Goal: Task Accomplishment & Management: Manage account settings

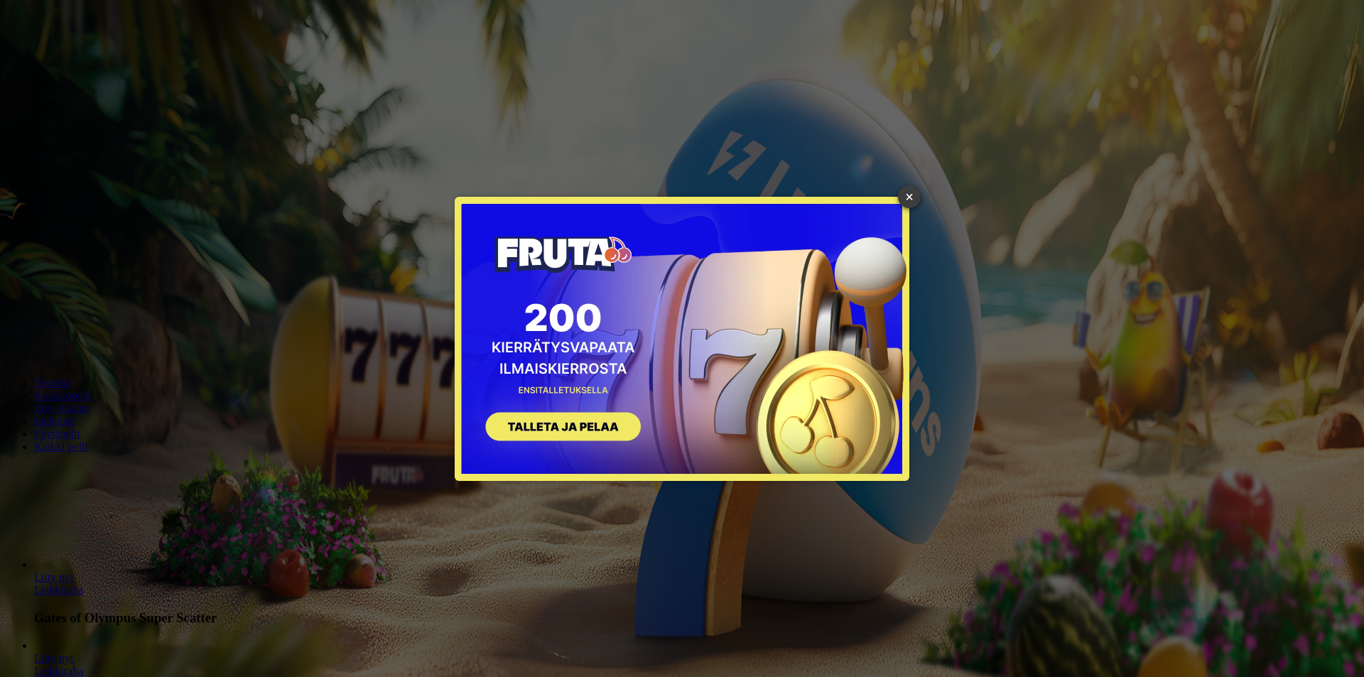
click at [901, 193] on link "×" at bounding box center [909, 196] width 23 height 23
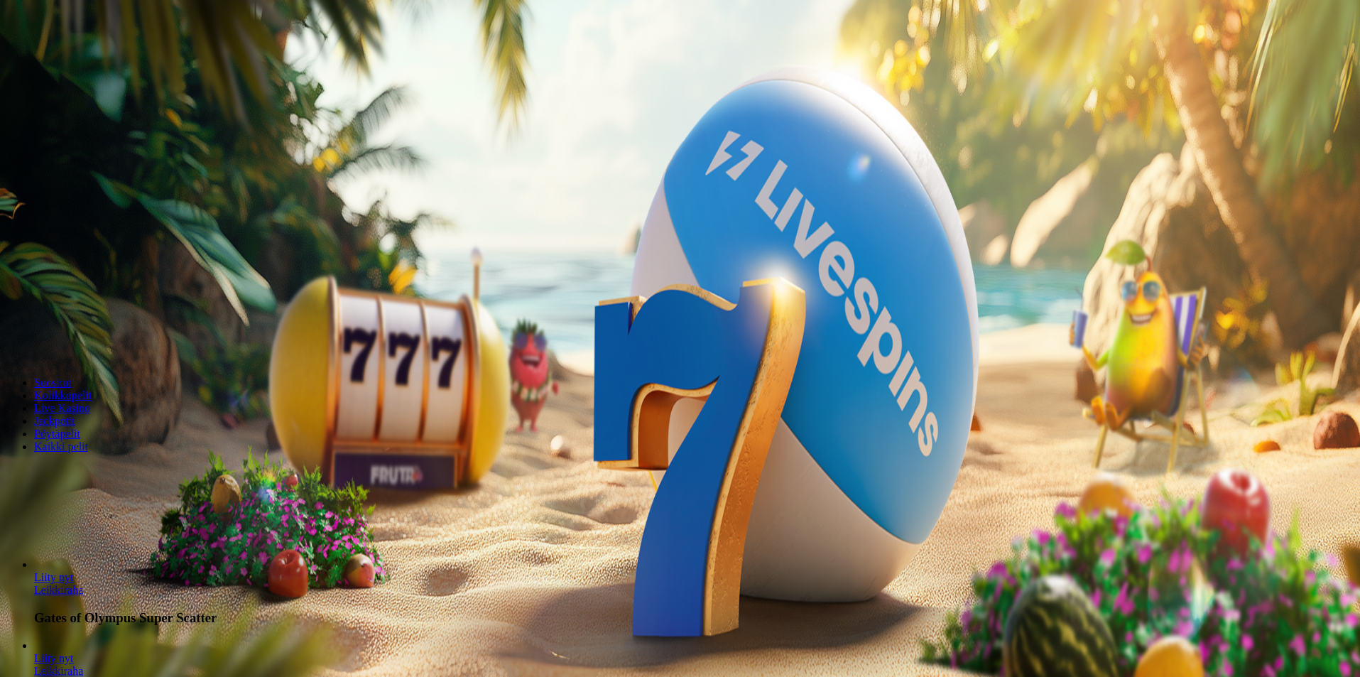
click at [75, 108] on span "Tarjoukset" at bounding box center [58, 102] width 48 height 12
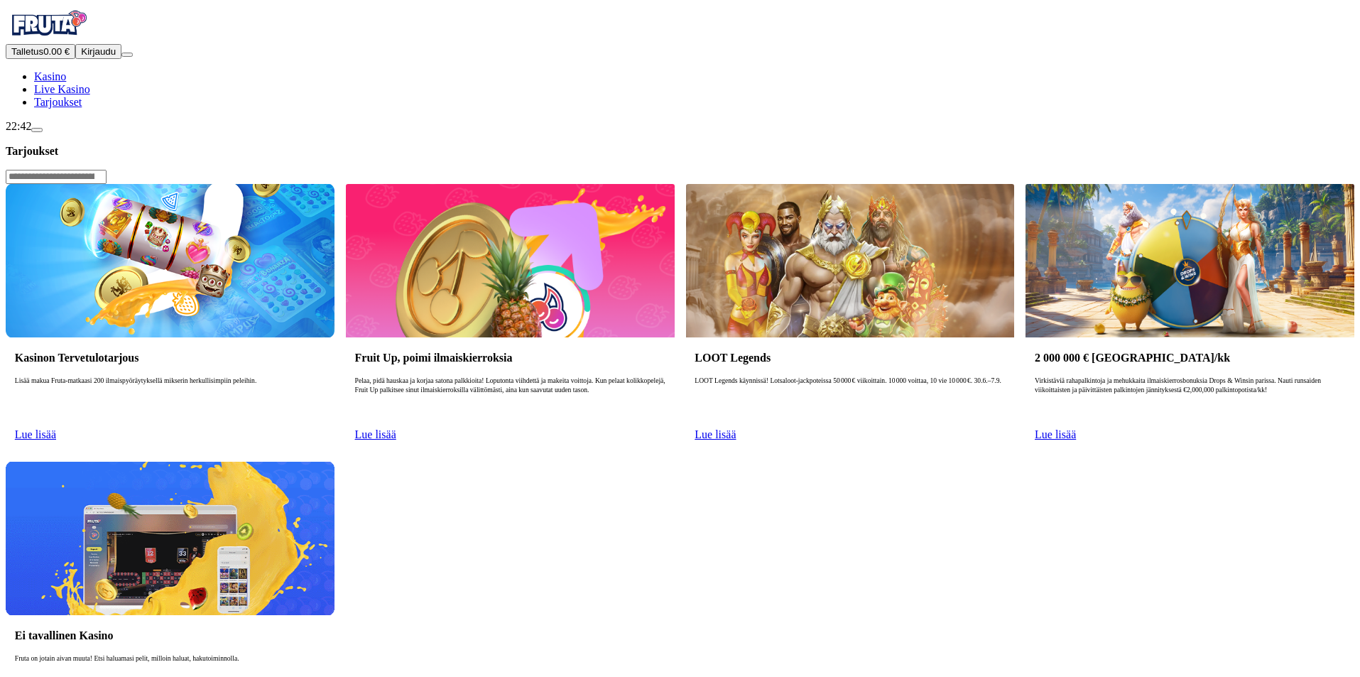
click at [90, 95] on span "Live Kasino" at bounding box center [62, 89] width 56 height 12
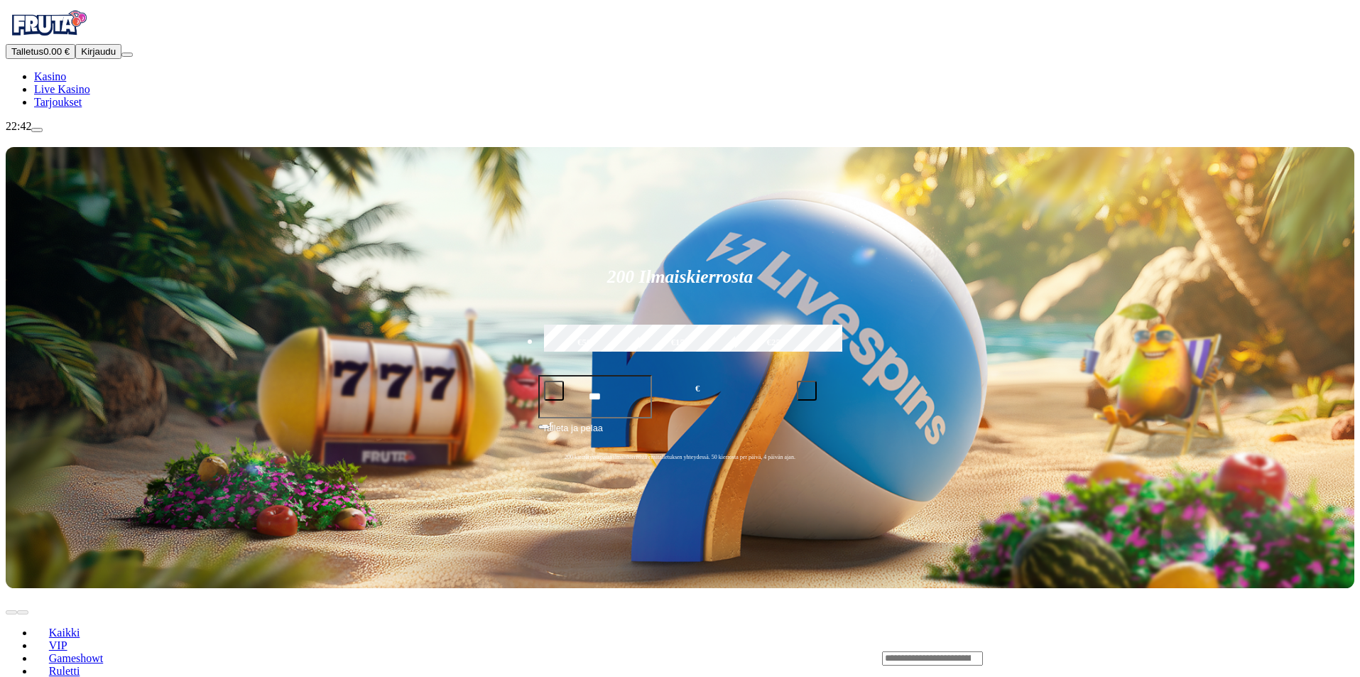
click at [85, 57] on span "Kirjaudu" at bounding box center [98, 51] width 35 height 11
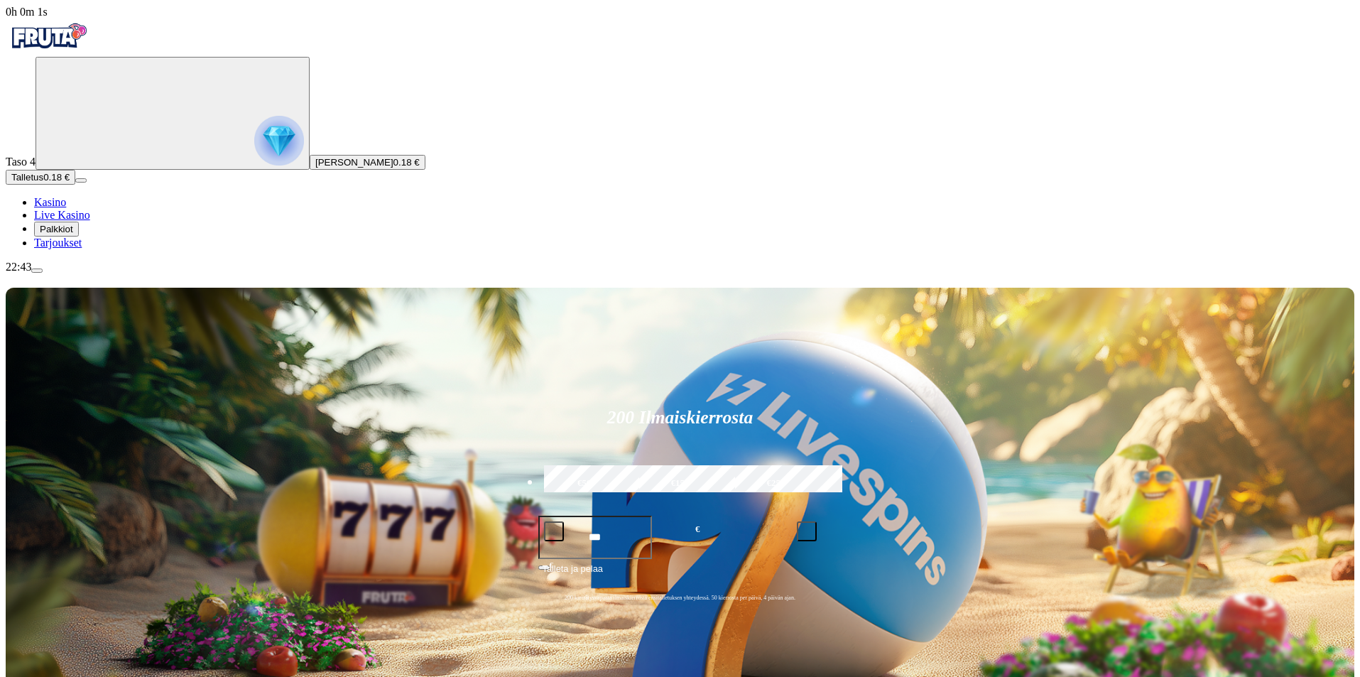
click at [73, 234] on span "Palkkiot" at bounding box center [56, 229] width 33 height 11
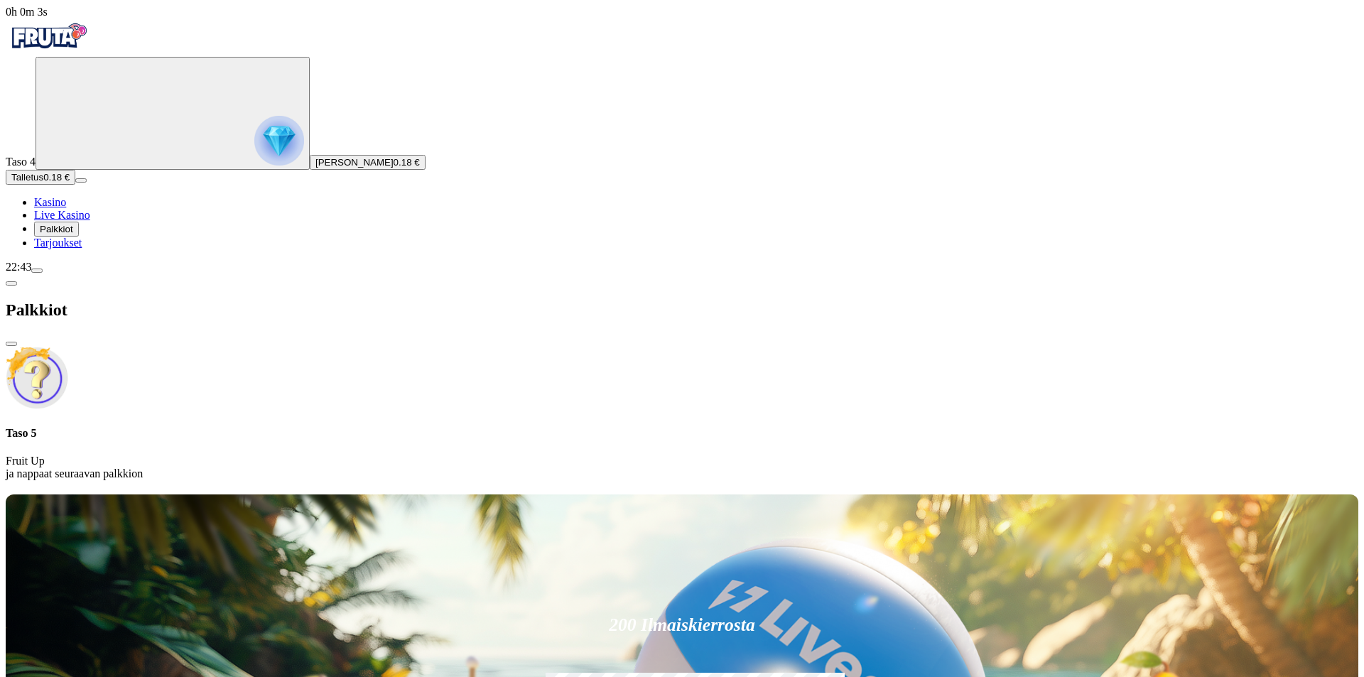
click at [305, 427] on h4 "Taso 5" at bounding box center [682, 433] width 1353 height 13
click at [11, 344] on span "close icon" at bounding box center [11, 344] width 0 height 0
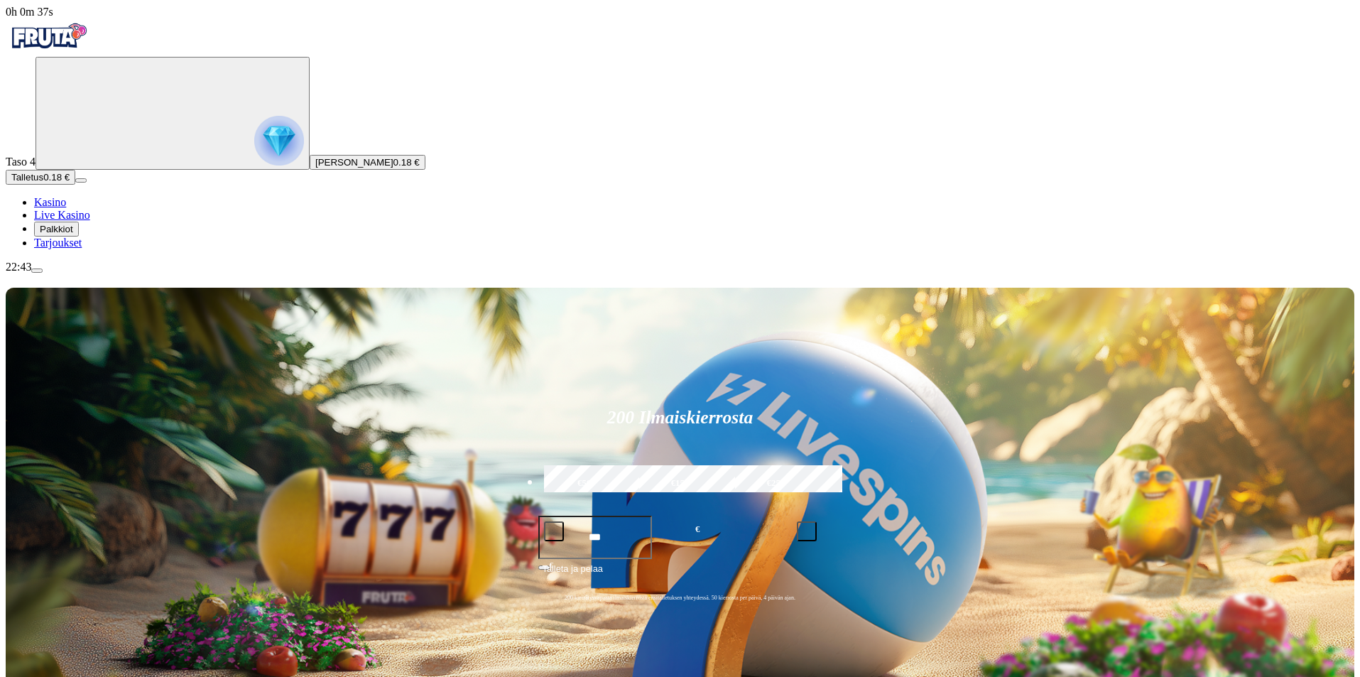
click at [75, 185] on button "Talletus 0.18 €" at bounding box center [41, 177] width 70 height 15
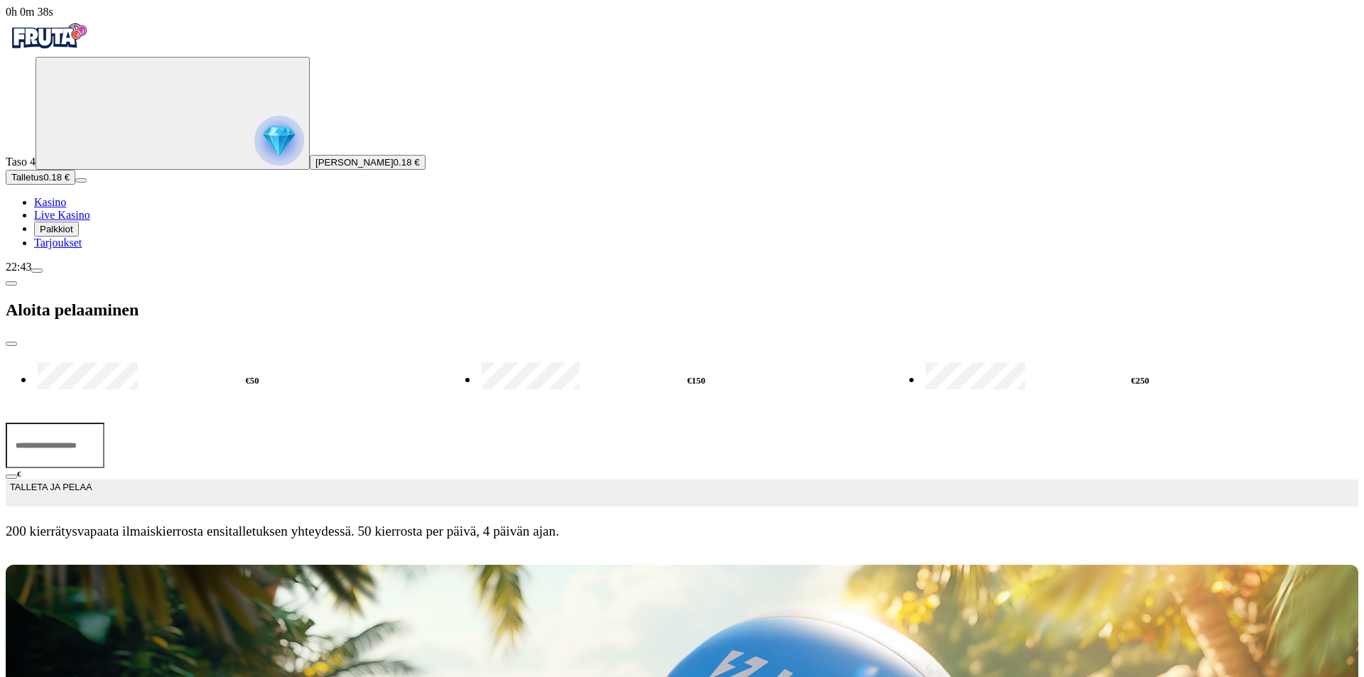
click at [104, 423] on input "***" at bounding box center [55, 445] width 99 height 45
type input "**"
click at [92, 480] on span "TALLETA JA PELAA" at bounding box center [51, 493] width 82 height 26
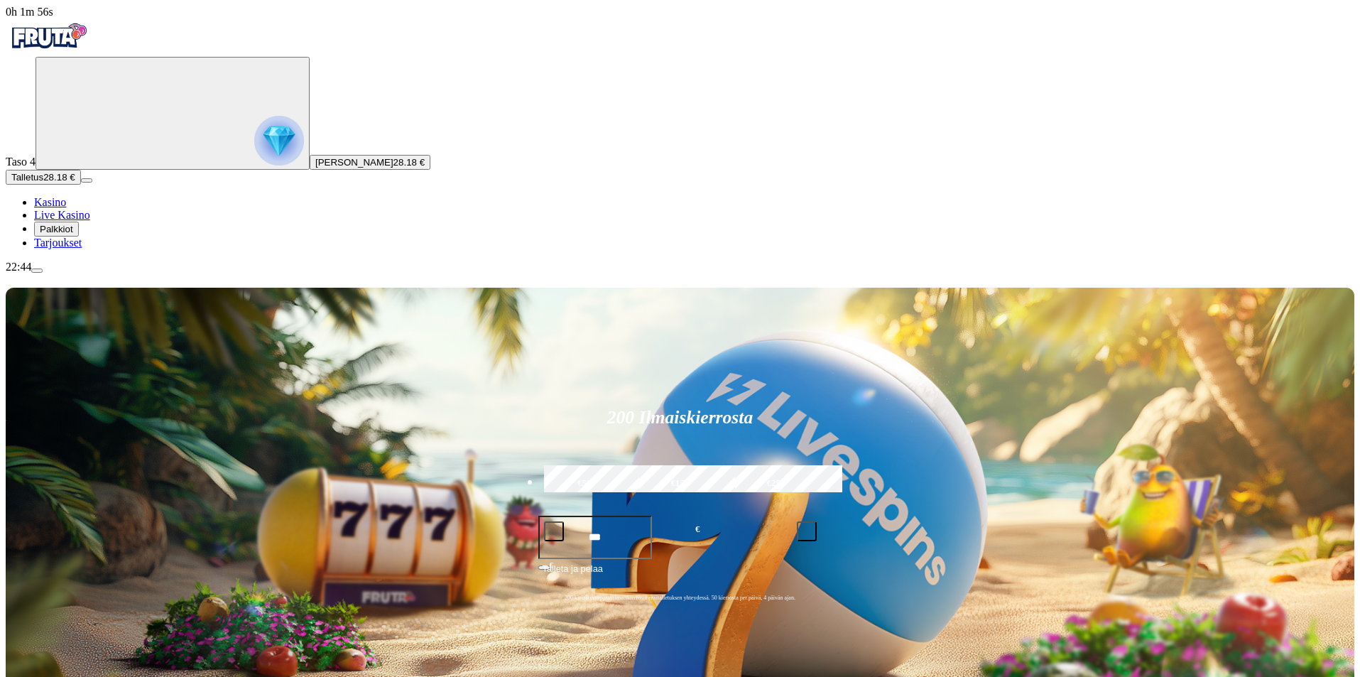
click at [43, 183] on span "Talletus" at bounding box center [27, 177] width 32 height 11
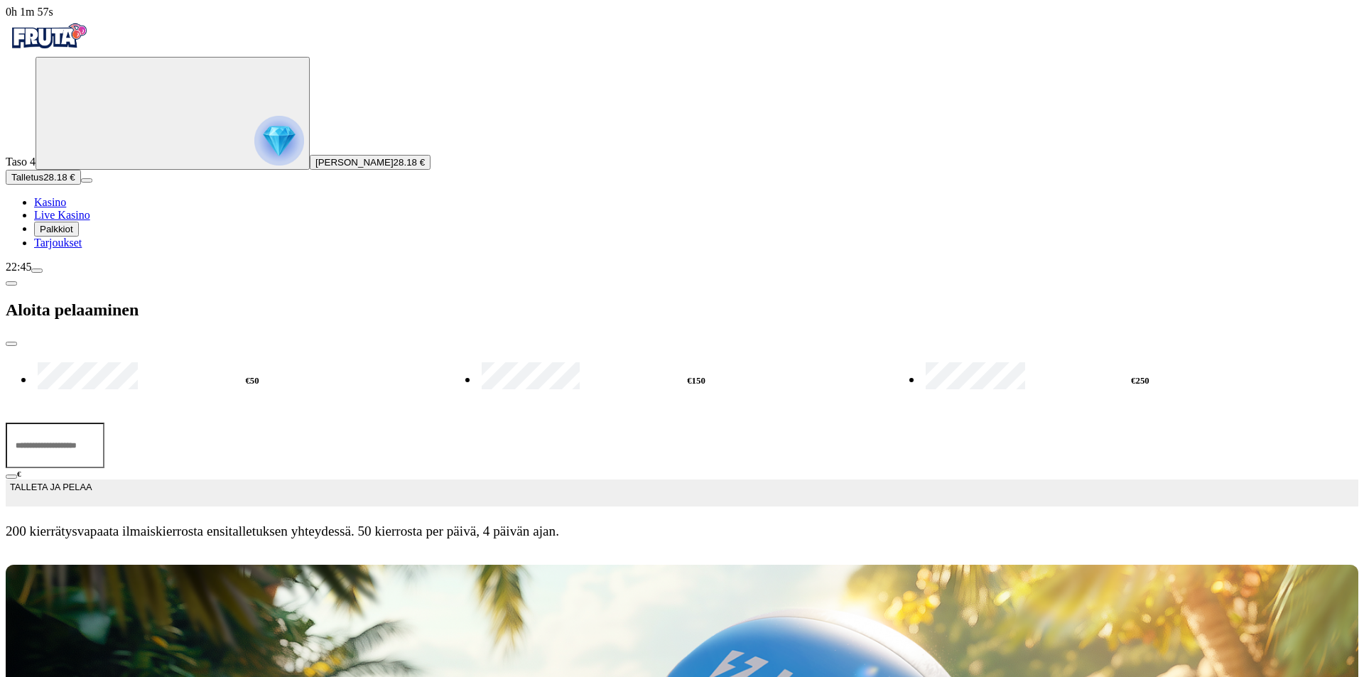
drag, startPoint x: 475, startPoint y: 13, endPoint x: 475, endPoint y: 50, distance: 36.2
click at [11, 344] on span "close icon" at bounding box center [11, 344] width 0 height 0
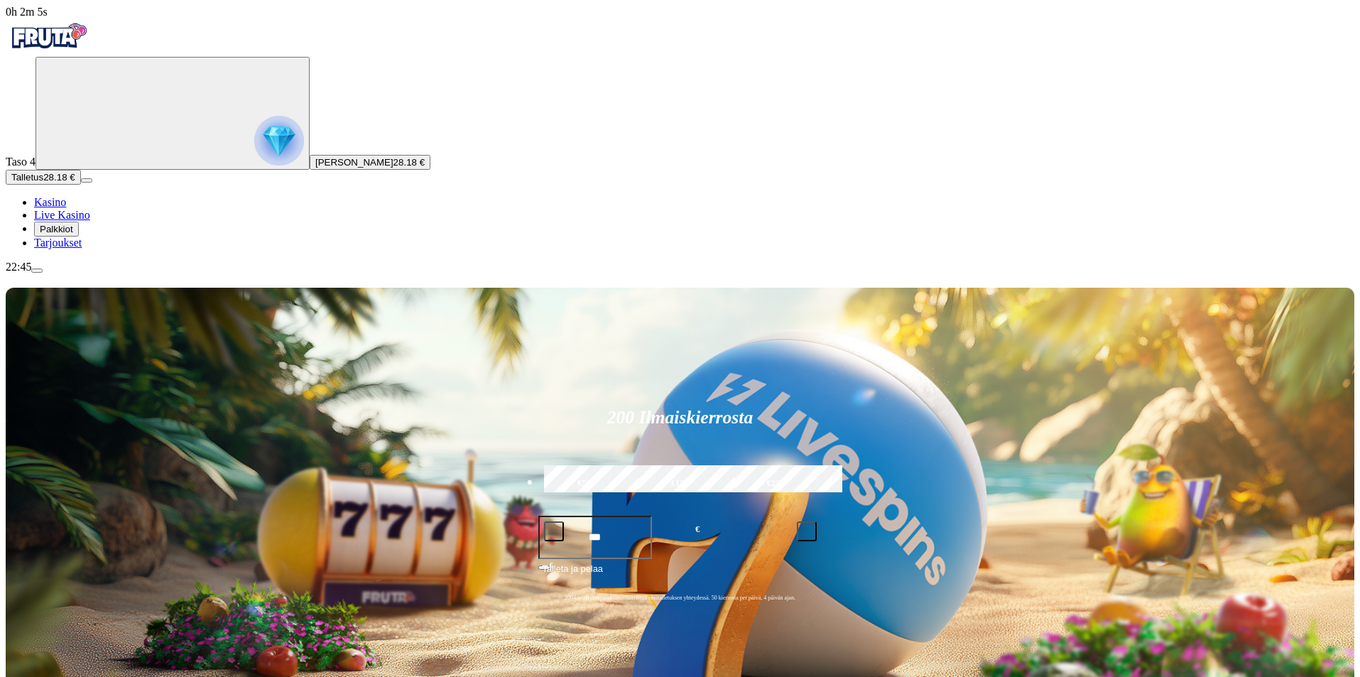
click at [66, 208] on span "Kasino" at bounding box center [50, 202] width 32 height 12
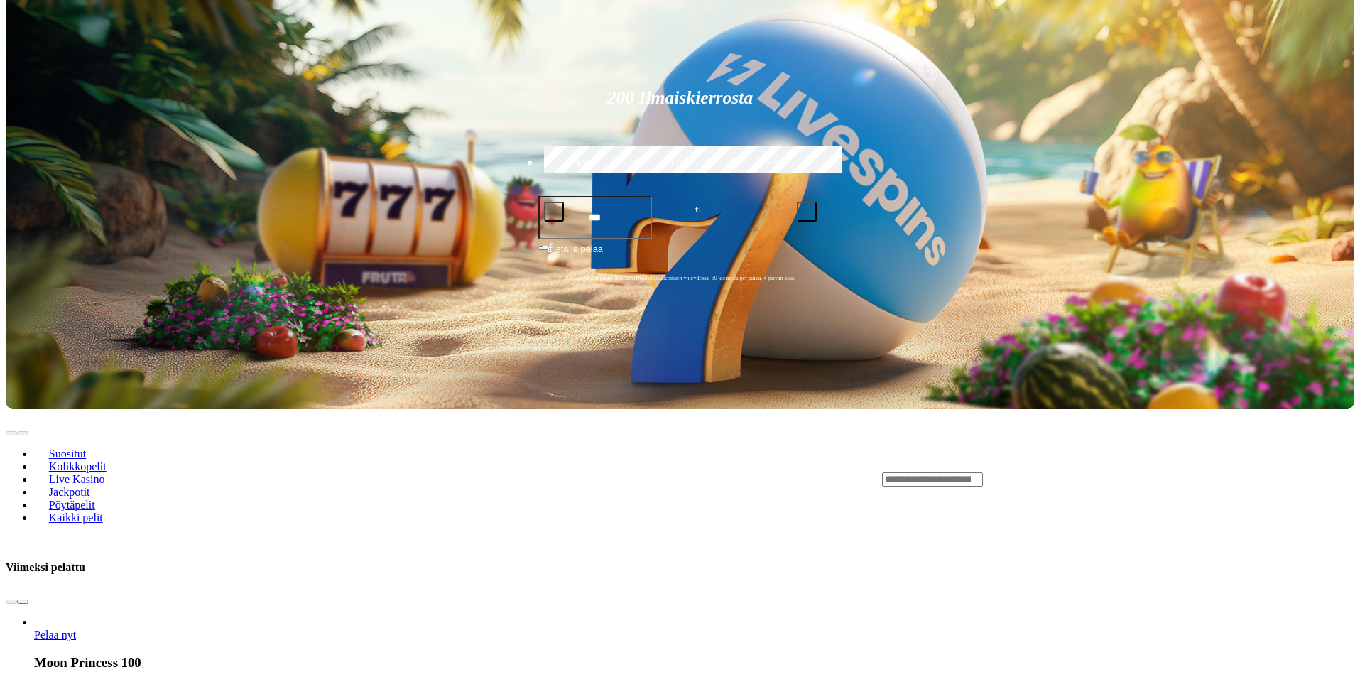
scroll to position [639, 0]
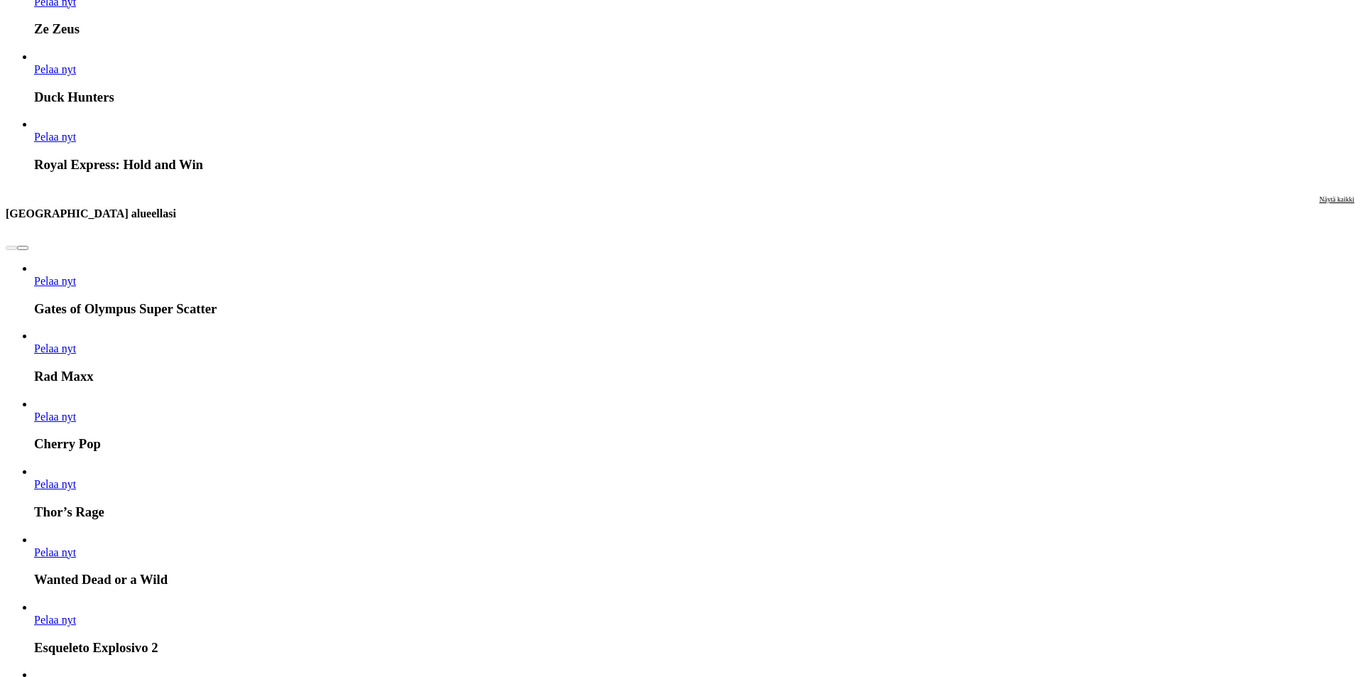
scroll to position [1634, 0]
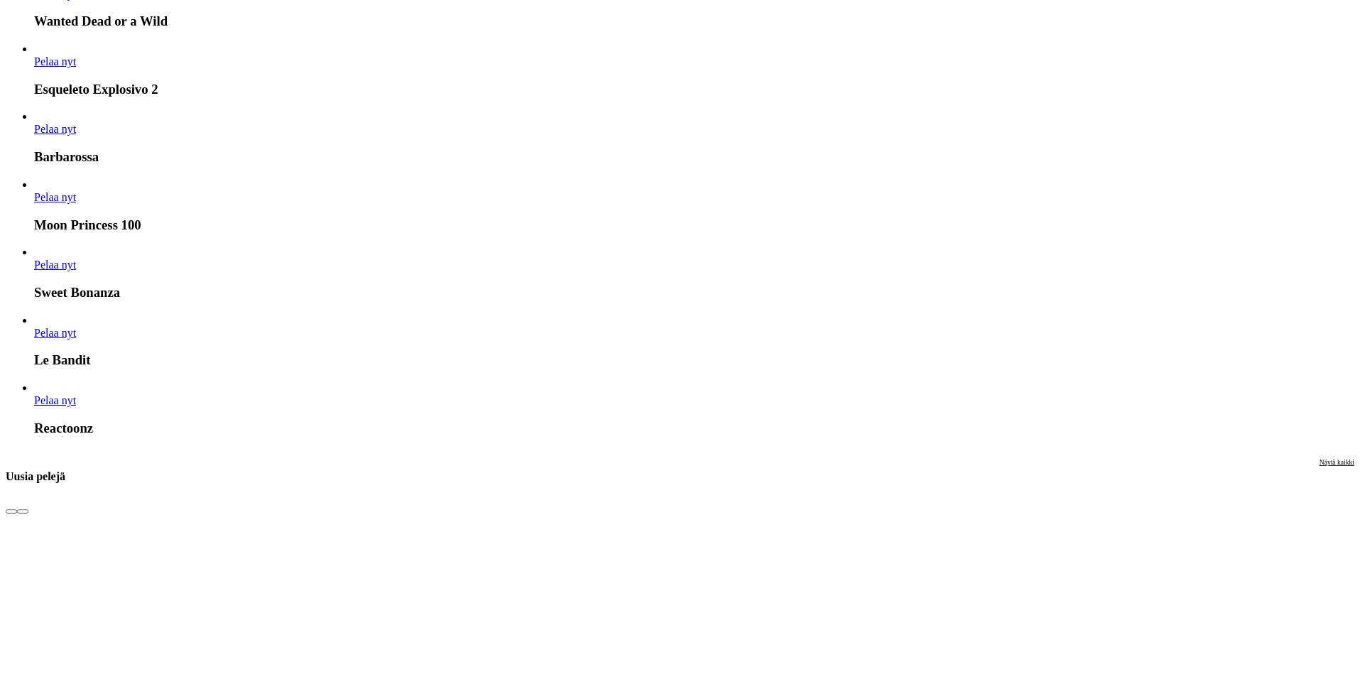
scroll to position [2202, 0]
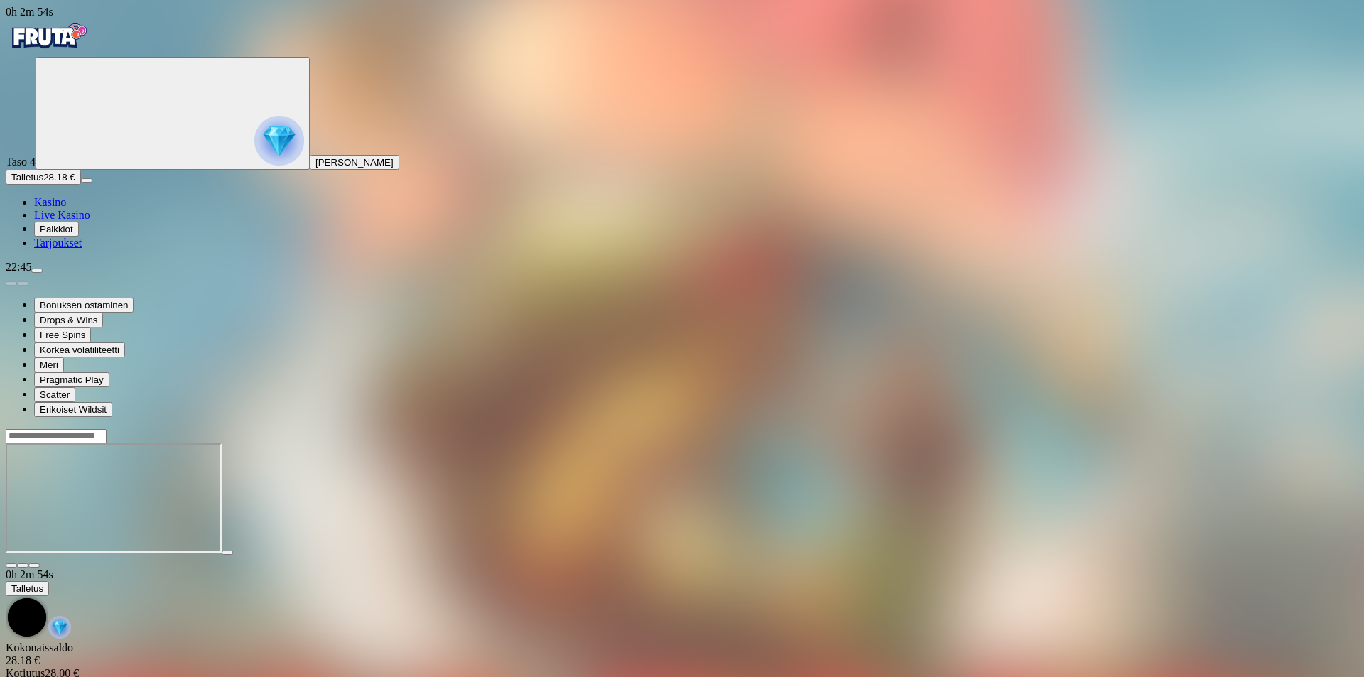
click at [1316, 428] on main "0h 2m 54s Talletus Kokonaissaldo 28.18 € Kotiutus 28.00 € Bonukset 0.18 € Talle…" at bounding box center [682, 567] width 1353 height 279
click at [75, 35] on img "Primary" at bounding box center [48, 36] width 85 height 36
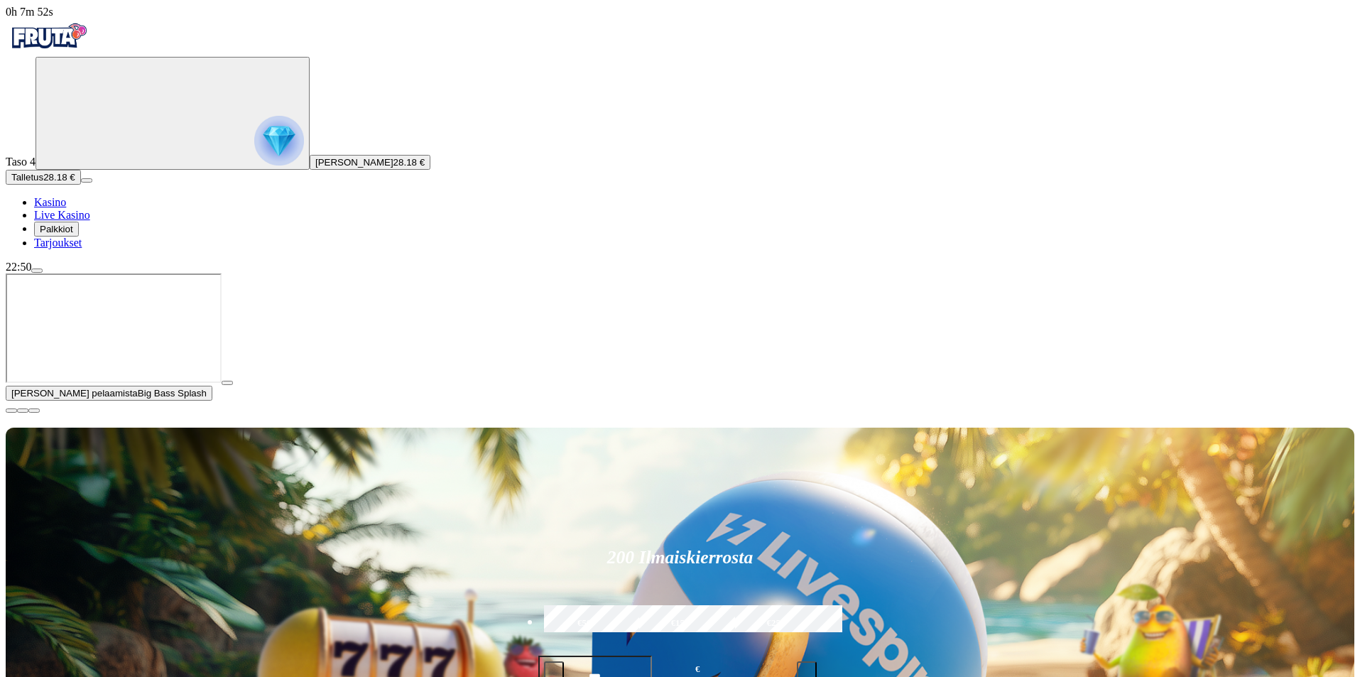
click at [11, 411] on span "close icon" at bounding box center [11, 411] width 0 height 0
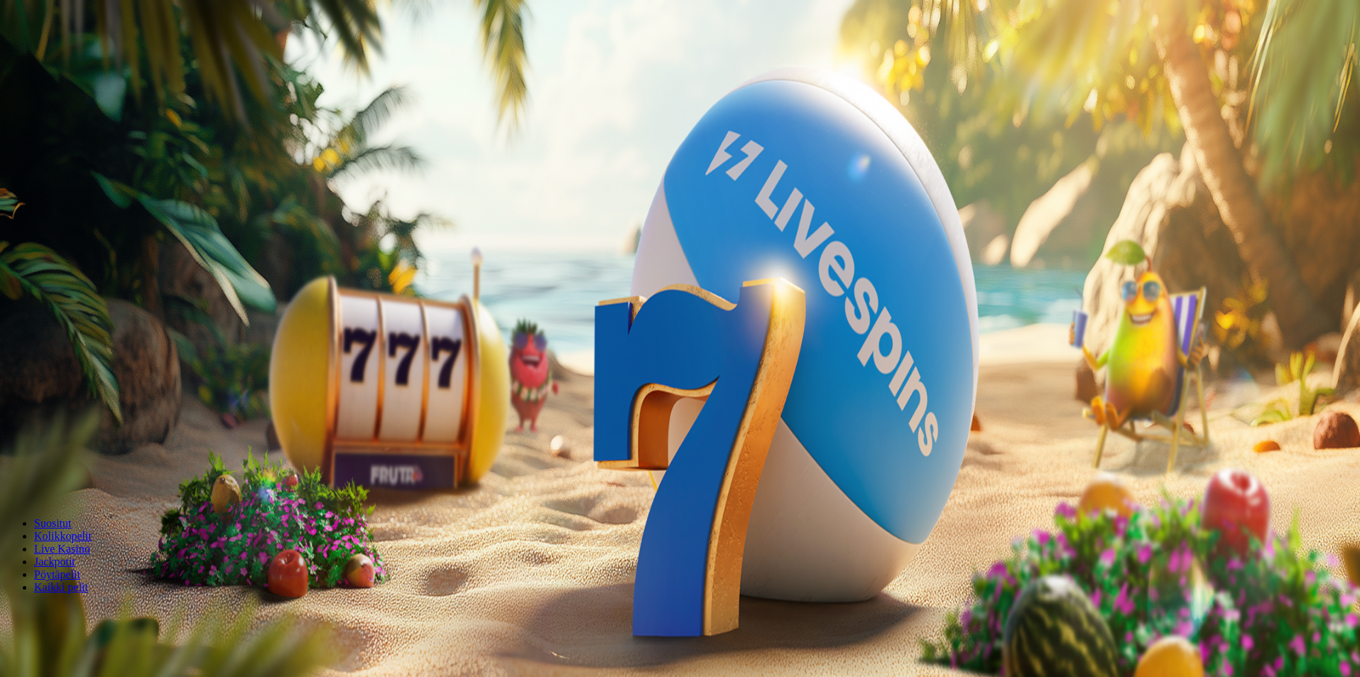
click at [75, 185] on button "Talletus 0.22 €" at bounding box center [41, 177] width 70 height 15
drag, startPoint x: 205, startPoint y: 123, endPoint x: 134, endPoint y: 124, distance: 70.3
click at [134, 124] on div "0h 15m 56s Taso 4 Jussi Johannes Järvinen 0.22 € Talletus 0.22 € Kasino Live Ka…" at bounding box center [682, 257] width 1353 height 502
type input "**"
click at [102, 493] on button "TALLETA JA PELAA" at bounding box center [54, 500] width 97 height 15
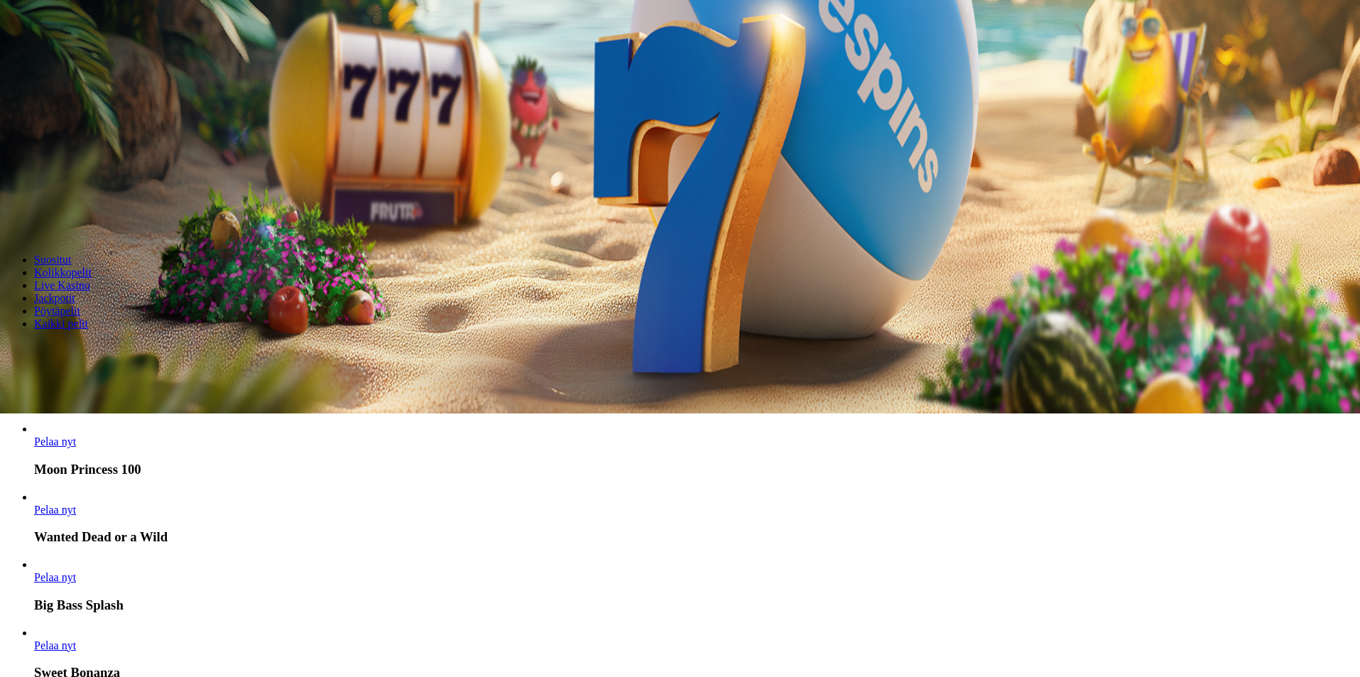
scroll to position [355, 0]
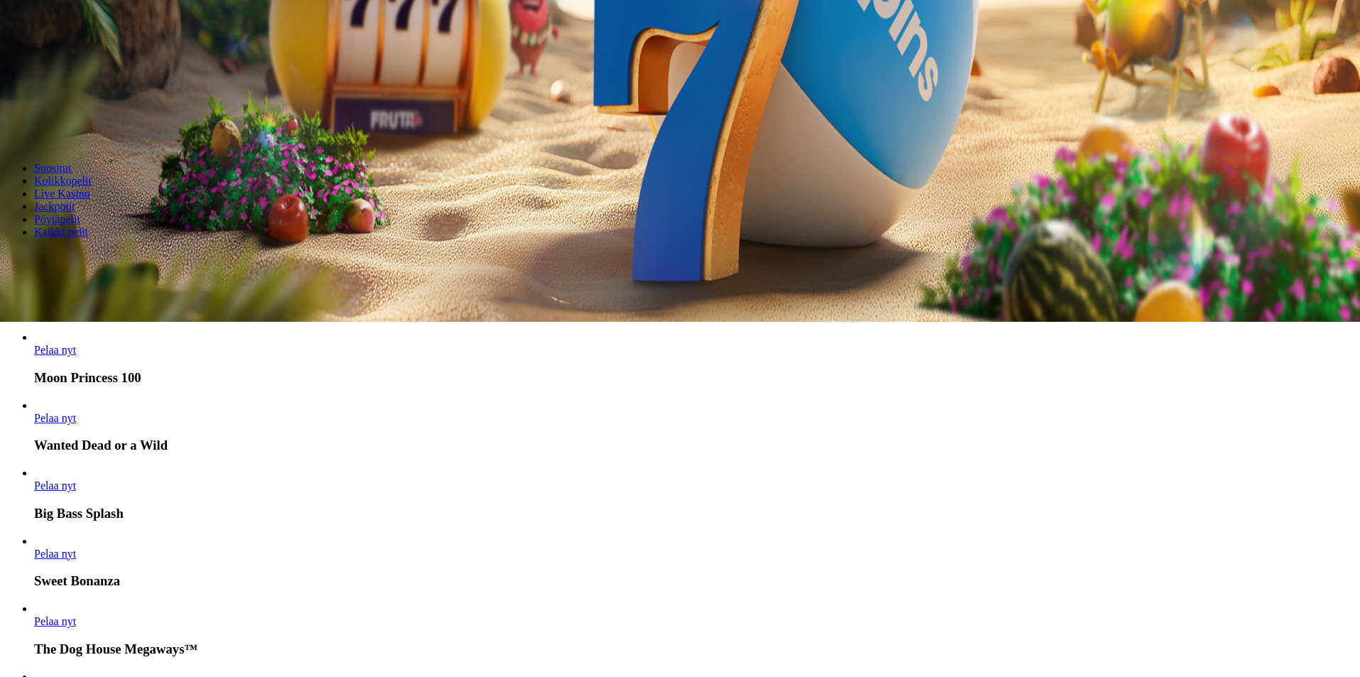
click at [23, 317] on span "chevron-right icon" at bounding box center [23, 317] width 0 height 0
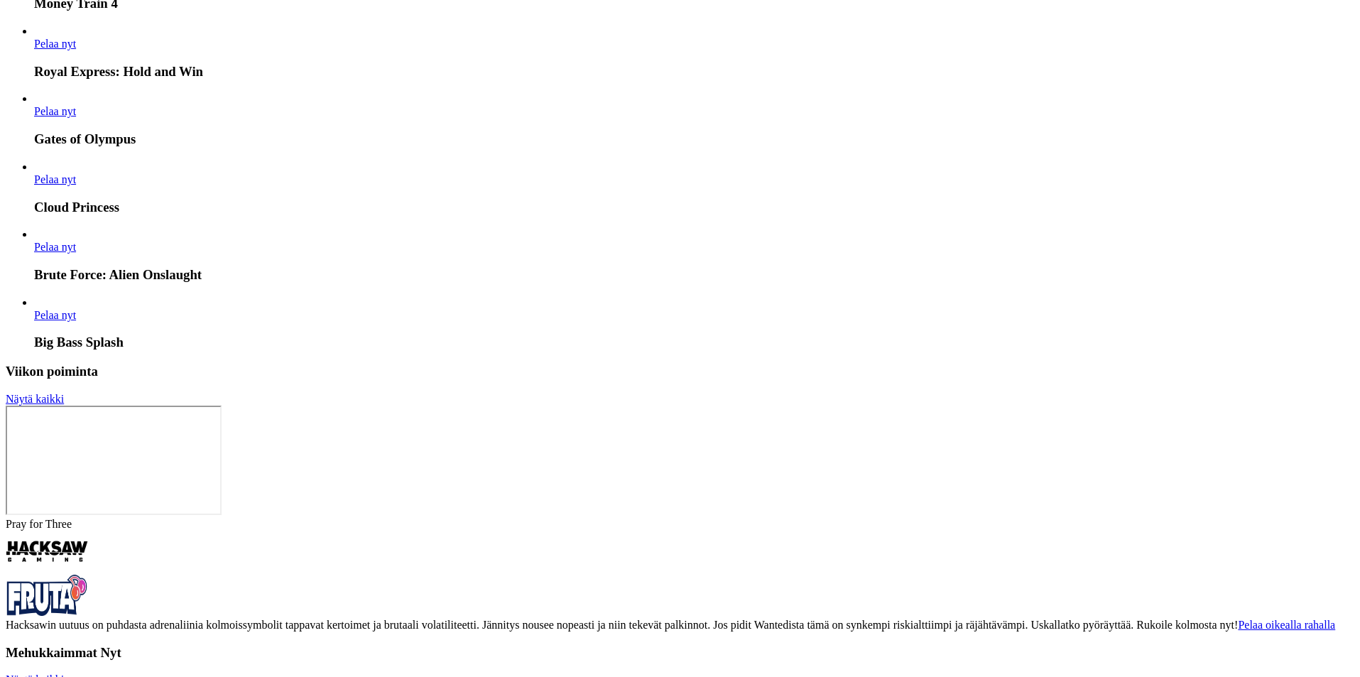
scroll to position [3765, 0]
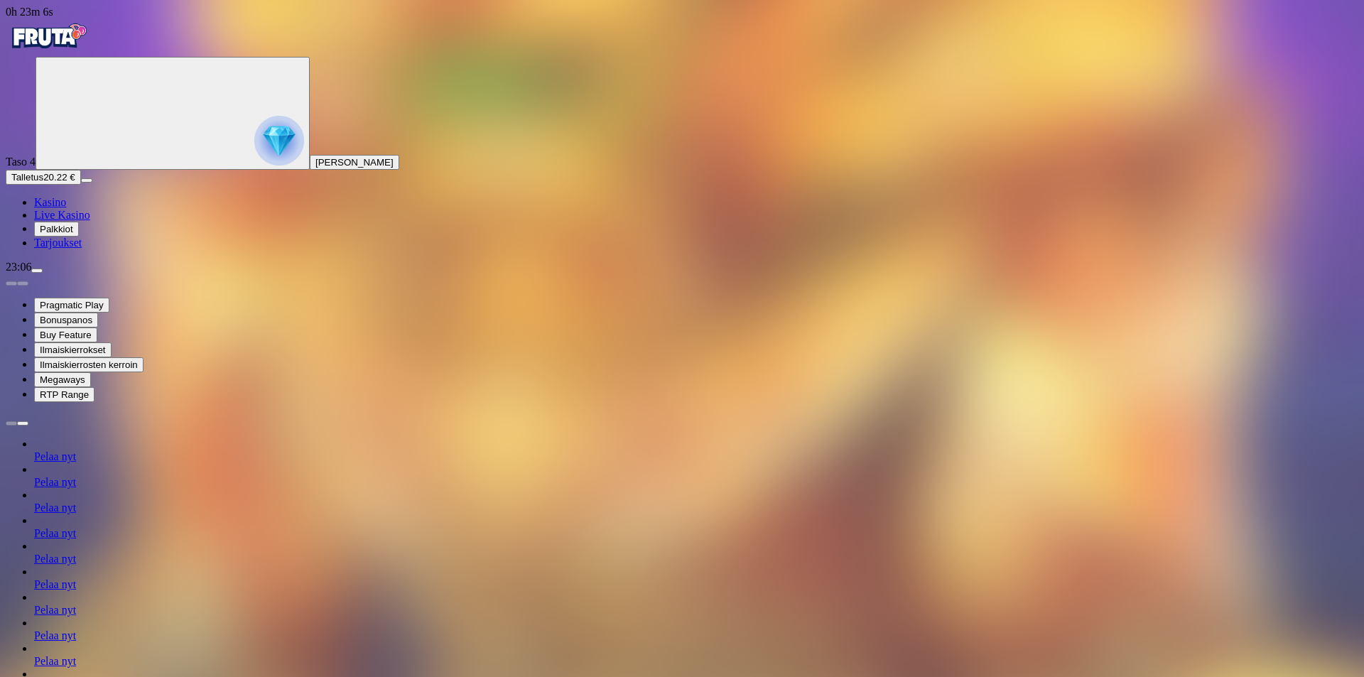
click at [73, 234] on span "Palkkiot" at bounding box center [56, 229] width 33 height 11
click at [81, 185] on button "Talletus 20.22 €" at bounding box center [43, 177] width 75 height 15
drag, startPoint x: 237, startPoint y: 131, endPoint x: 124, endPoint y: 131, distance: 113.0
click at [128, 131] on div "0h 23m 9s Taso 4 Jussi Johannes Järvinen Talletus 20.22 € Kasino Live Kasino Pa…" at bounding box center [682, 536] width 1353 height 1061
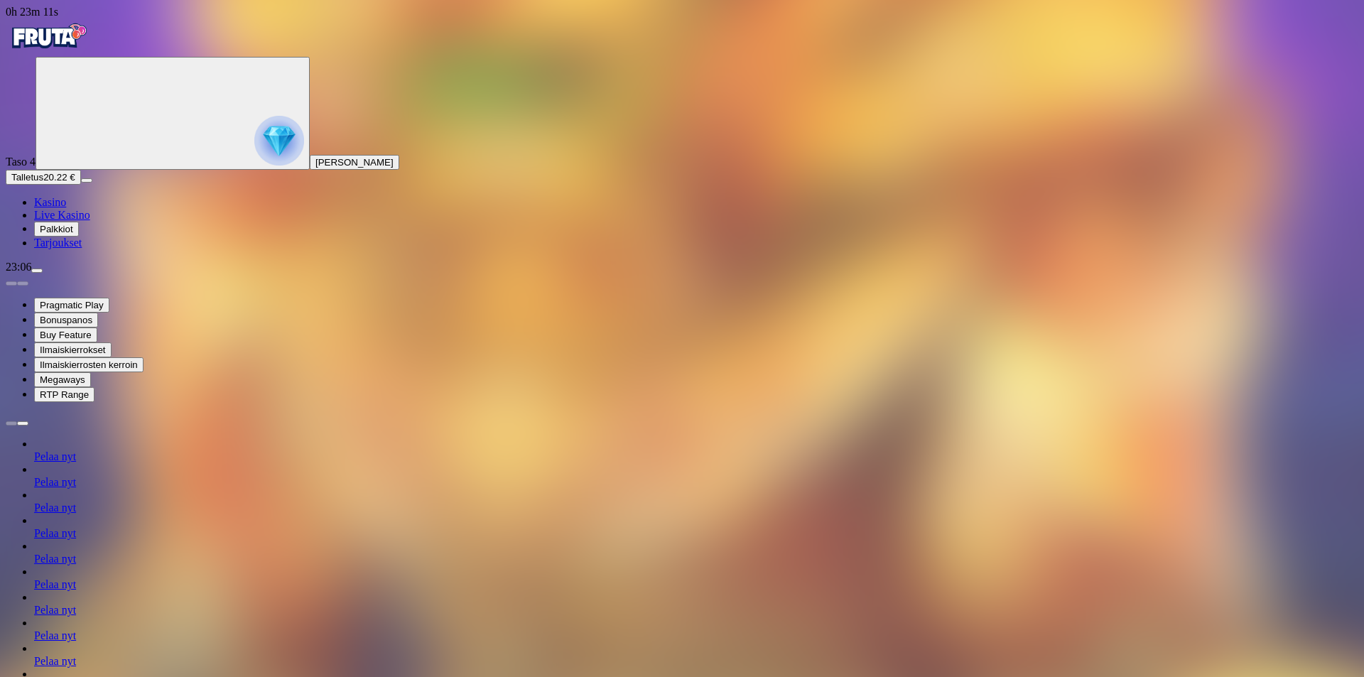
type input "**"
click at [82, 54] on img "Primary" at bounding box center [48, 36] width 85 height 36
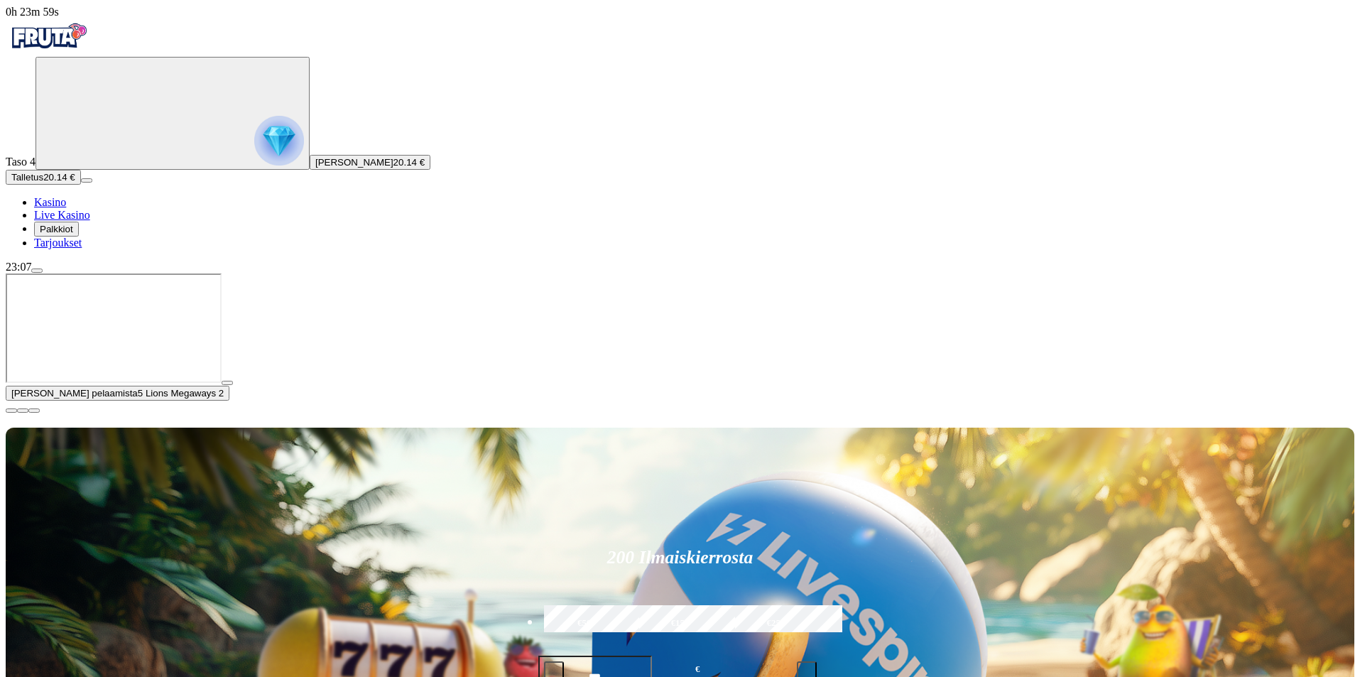
click at [11, 411] on span "close icon" at bounding box center [11, 411] width 0 height 0
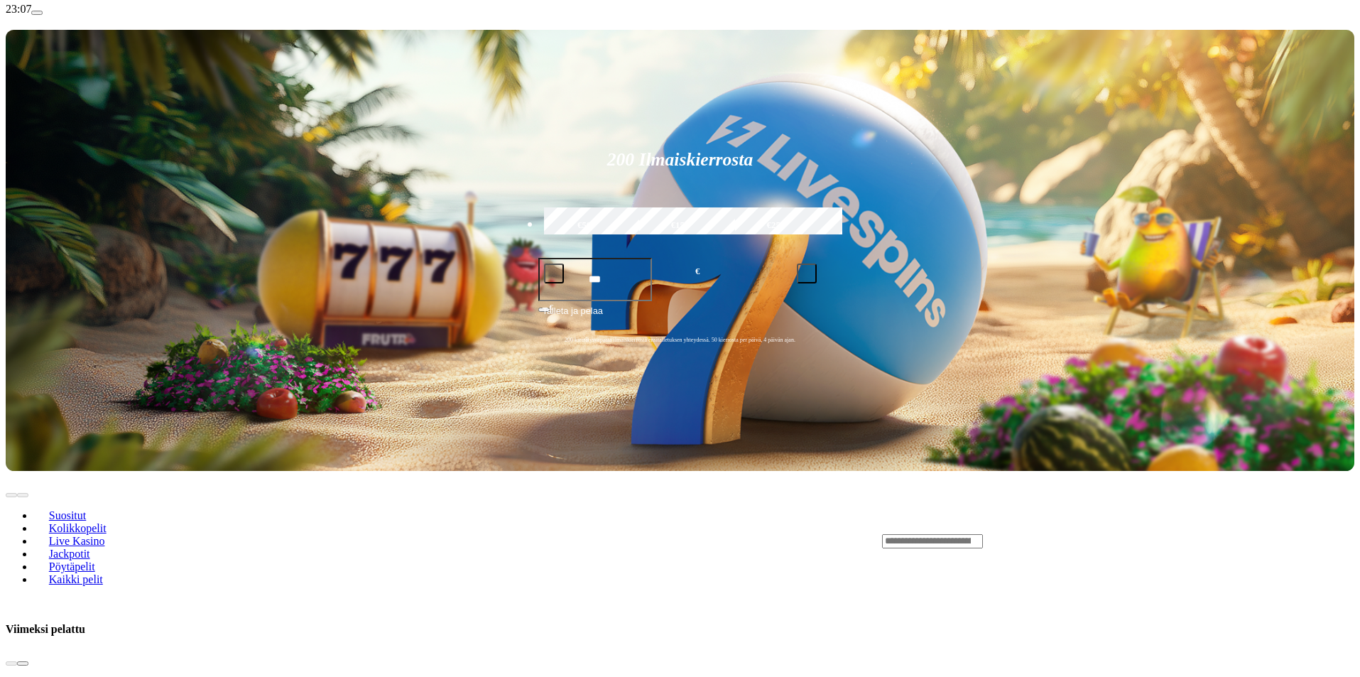
scroll to position [284, 0]
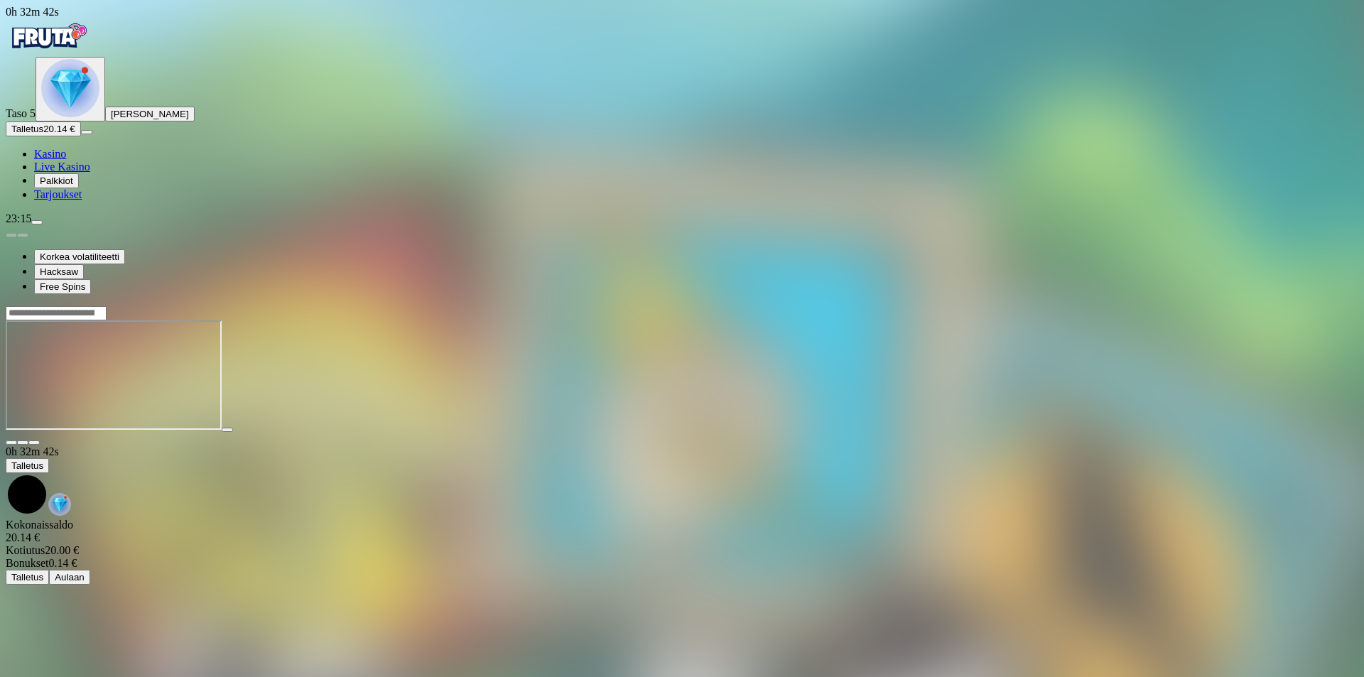
click at [73, 186] on span "Palkkiot" at bounding box center [56, 180] width 33 height 11
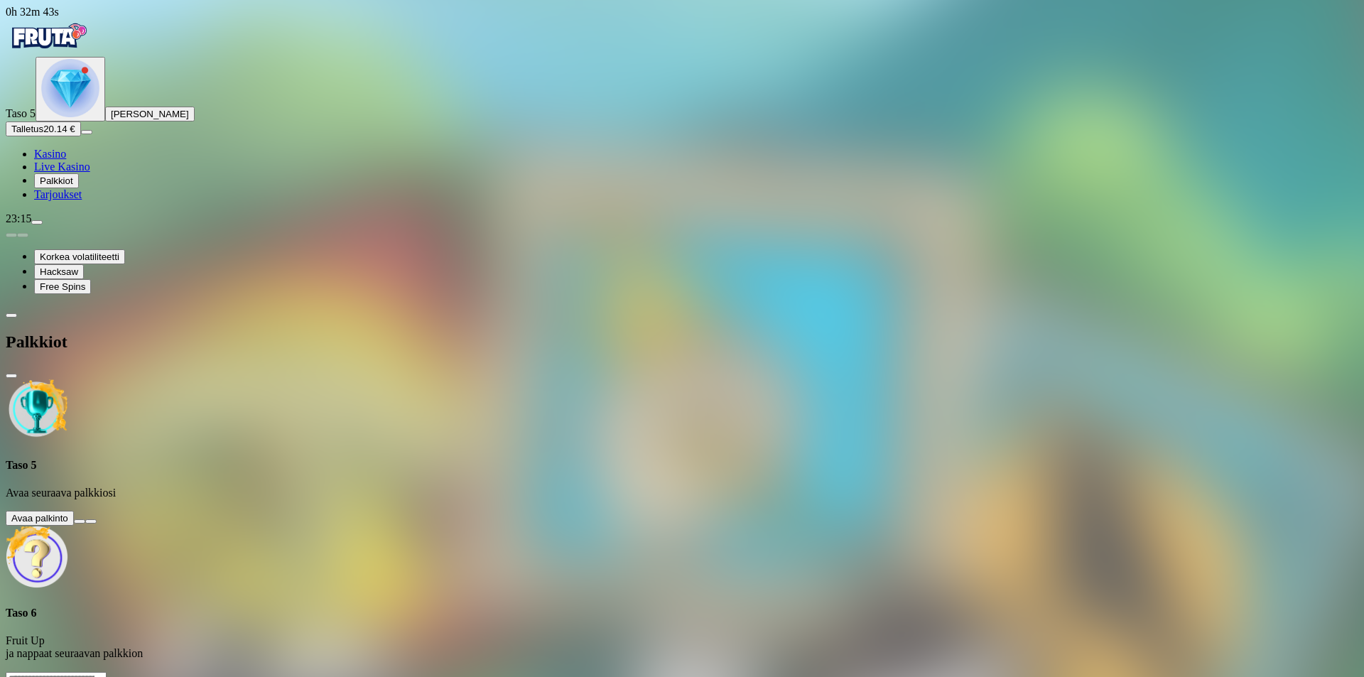
click at [85, 519] on button at bounding box center [79, 521] width 11 height 4
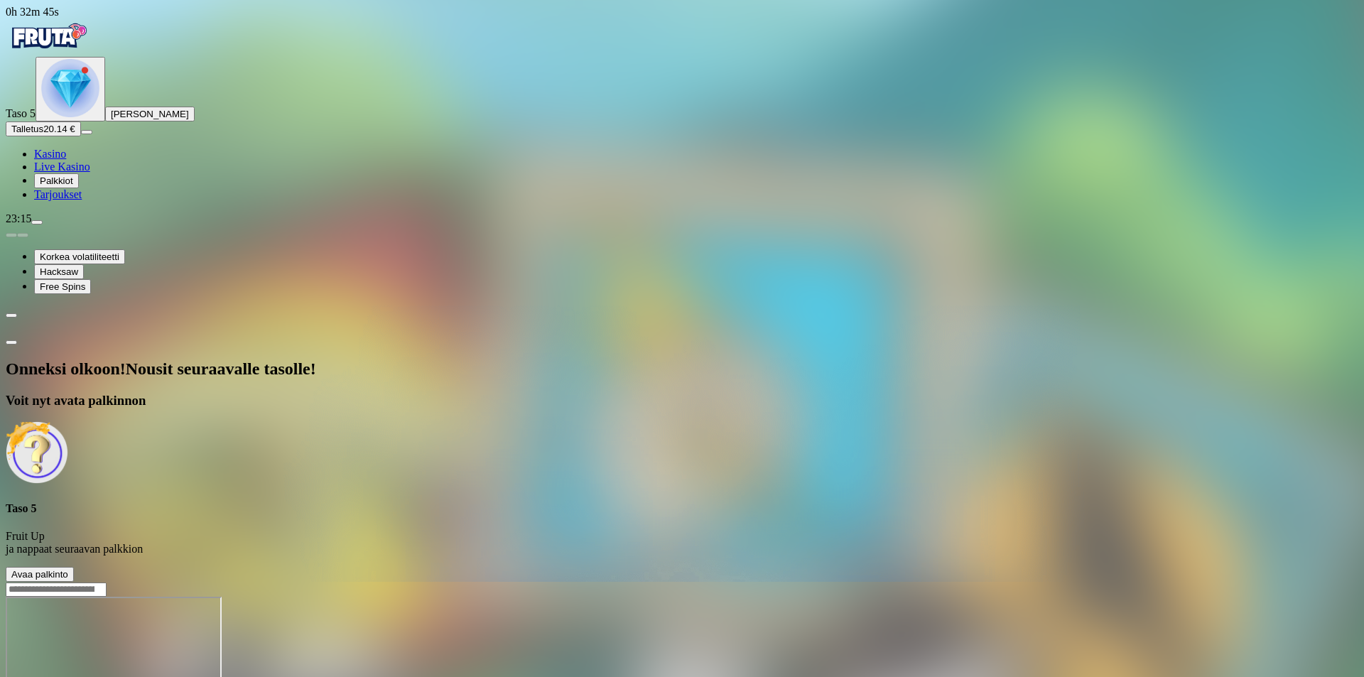
click at [68, 569] on span "Avaa palkinto" at bounding box center [39, 574] width 57 height 11
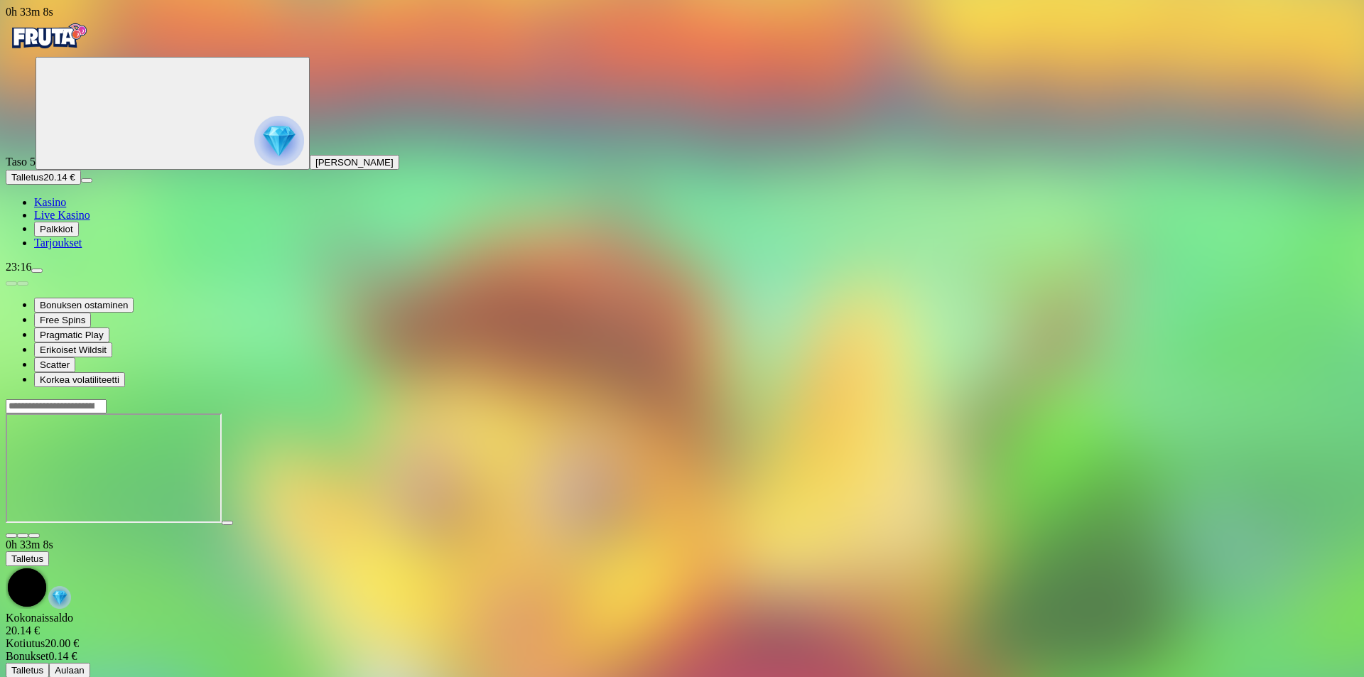
drag, startPoint x: 64, startPoint y: 28, endPoint x: 69, endPoint y: 35, distance: 8.7
click at [65, 28] on div "Primary" at bounding box center [682, 37] width 1353 height 38
click at [74, 44] on img "Primary" at bounding box center [48, 36] width 85 height 36
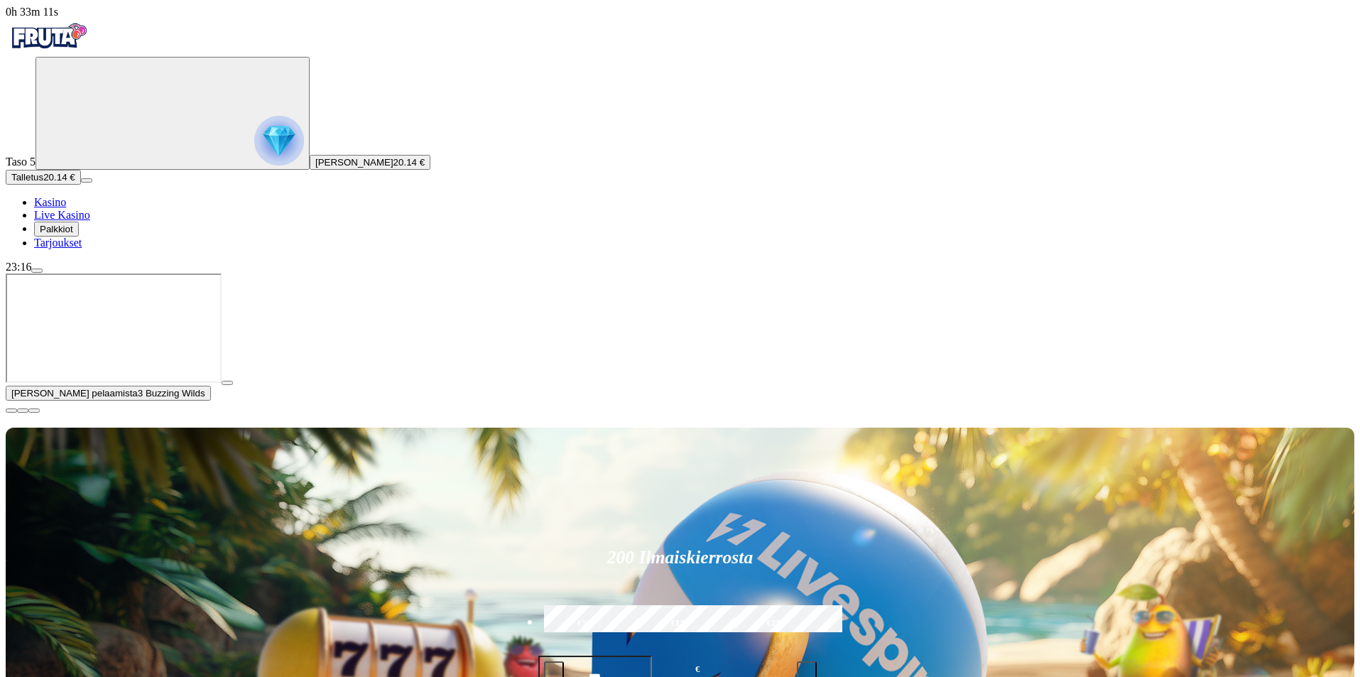
click at [11, 411] on span "close icon" at bounding box center [11, 411] width 0 height 0
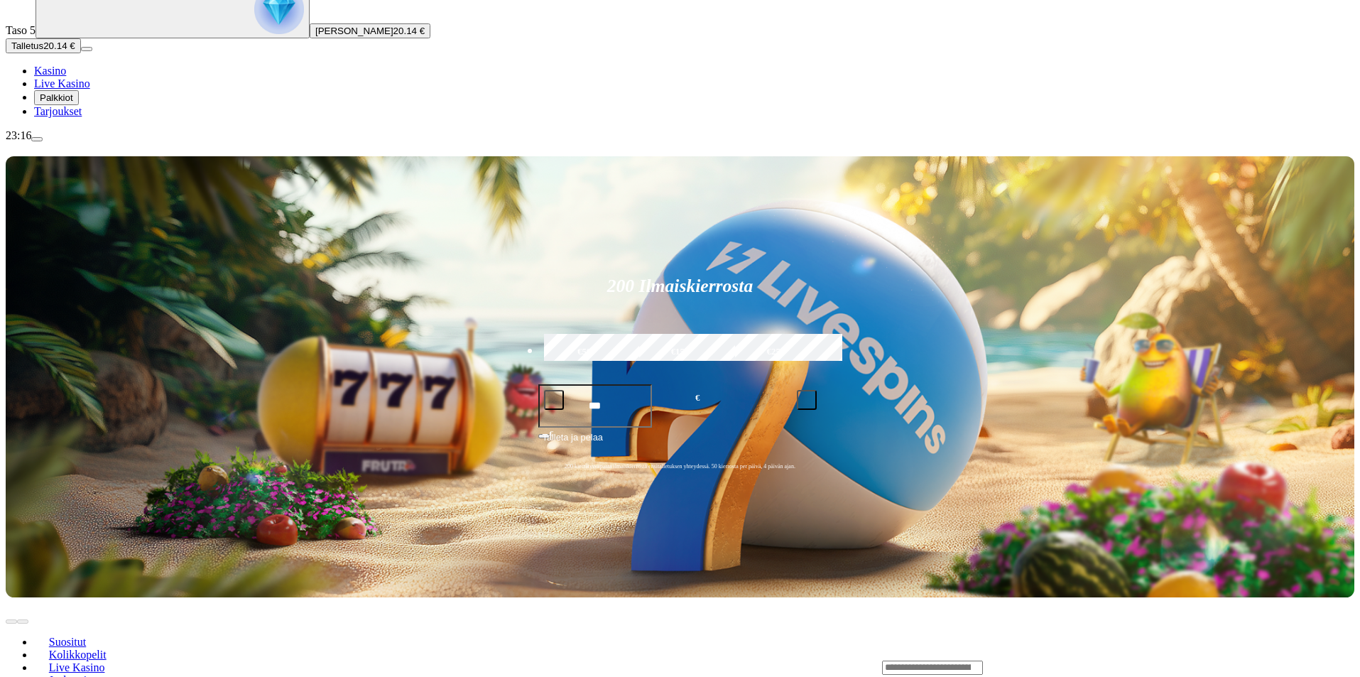
scroll to position [213, 0]
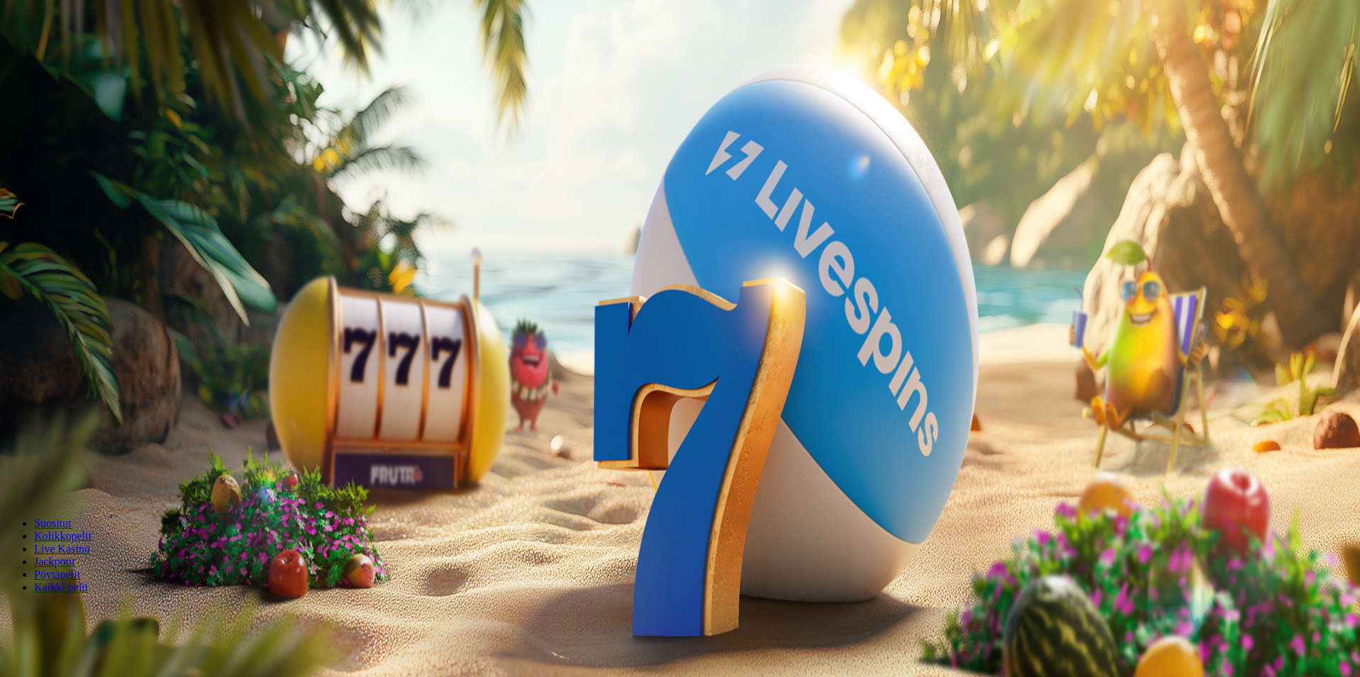
click at [37, 271] on span "menu icon" at bounding box center [37, 271] width 0 height 0
click at [79, 558] on span "Pelitauko" at bounding box center [59, 563] width 39 height 11
click at [197, 492] on label "7 päivää" at bounding box center [177, 498] width 38 height 12
click at [75, 516] on button "Aloita aikalisä" at bounding box center [41, 523] width 70 height 15
click at [446, 605] on button "Kyllä" at bounding box center [462, 612] width 32 height 15
